Goal: Transaction & Acquisition: Purchase product/service

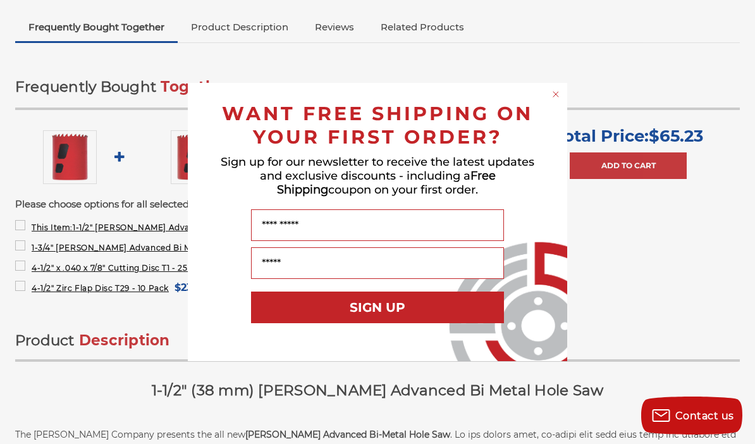
scroll to position [431, 0]
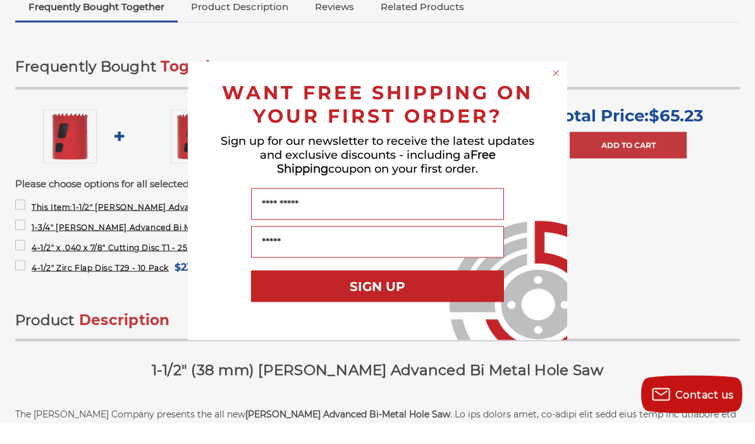
click at [561, 88] on icon "Close dialog" at bounding box center [555, 94] width 13 height 13
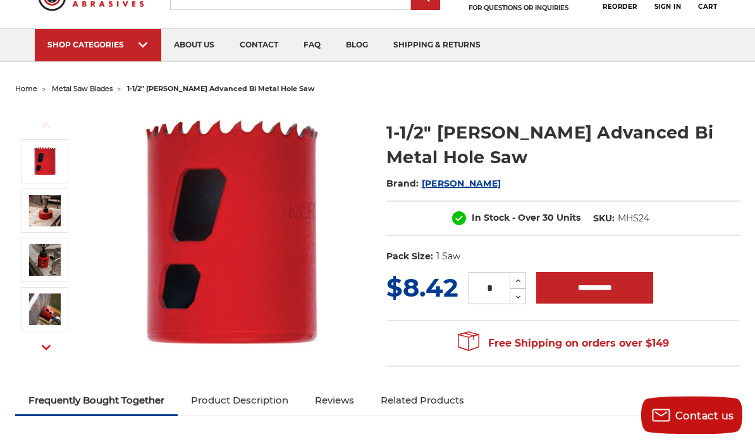
scroll to position [0, 0]
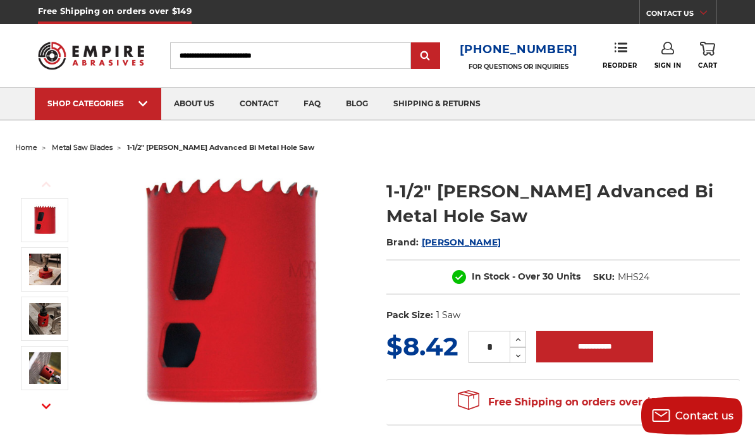
click at [280, 61] on input "Search" at bounding box center [290, 55] width 241 height 27
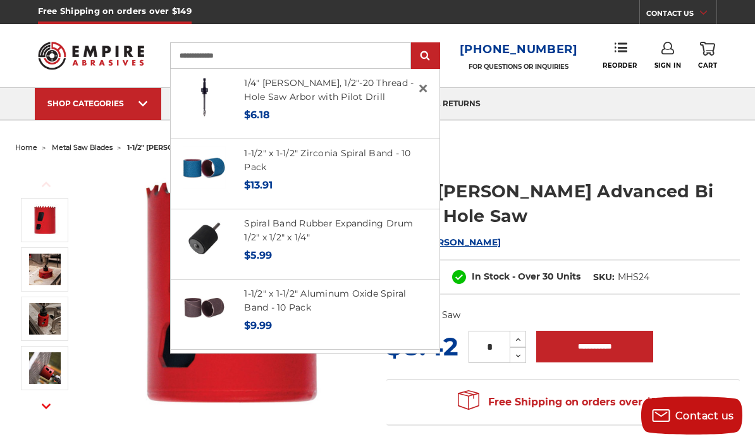
type input "**********"
click at [334, 143] on li "1-1/2" x 1-1/2" Zirconia Spiral Band - 10 Pack MSRP: Was: Now: $13.91" at bounding box center [305, 174] width 269 height 70
click at [287, 166] on h4 "1-1/2" x 1-1/2" Zirconia Spiral Band - 10 Pack" at bounding box center [335, 160] width 183 height 28
click at [259, 170] on link "1-1/2" x 1-1/2" Zirconia Spiral Band - 10 Pack" at bounding box center [327, 160] width 166 height 26
click at [270, 168] on link "1-1/2" x 1-1/2" Zirconia Spiral Band - 10 Pack" at bounding box center [327, 160] width 166 height 26
